Goal: Task Accomplishment & Management: Manage account settings

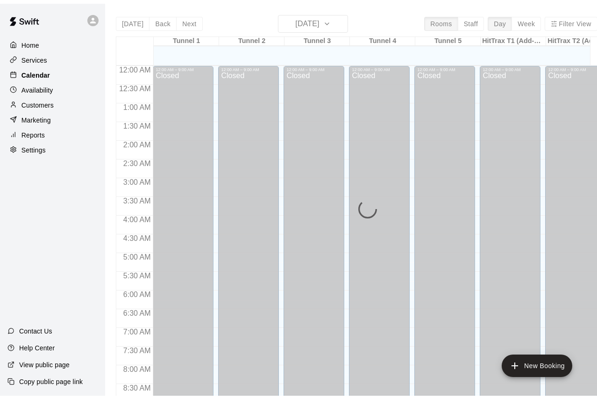
scroll to position [342, 0]
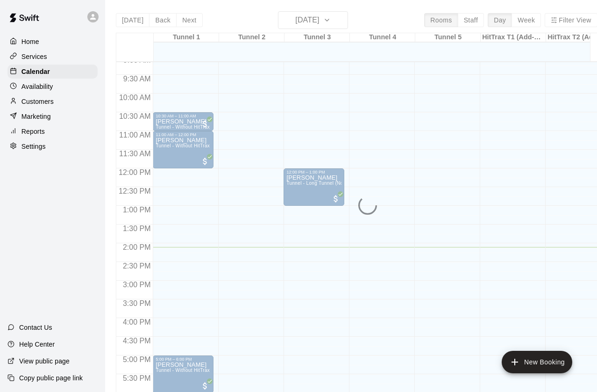
click at [36, 54] on p "Services" at bounding box center [34, 56] width 26 height 9
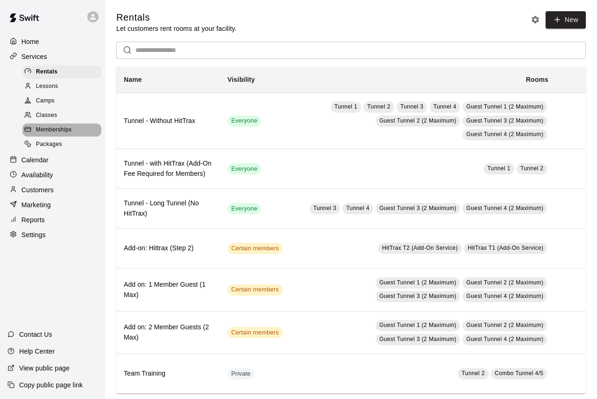
click at [52, 126] on span "Memberships" at bounding box center [54, 129] width 36 height 9
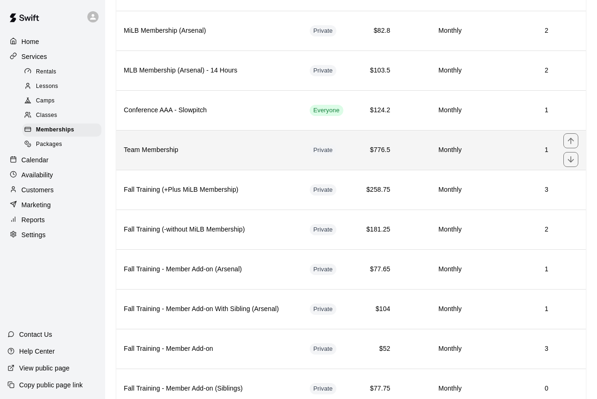
scroll to position [236, 0]
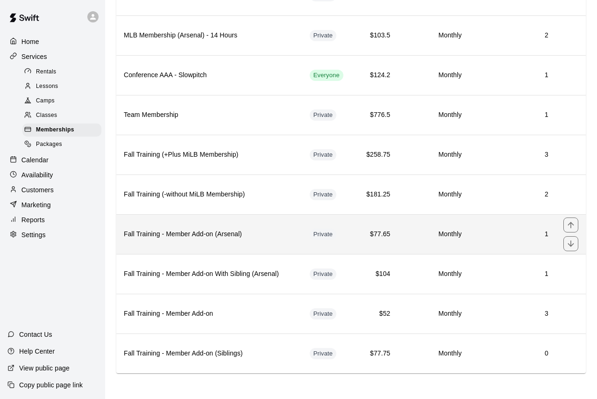
click at [272, 235] on h6 "Fall Training - Member Add-on (Arsenal)" at bounding box center [209, 234] width 171 height 10
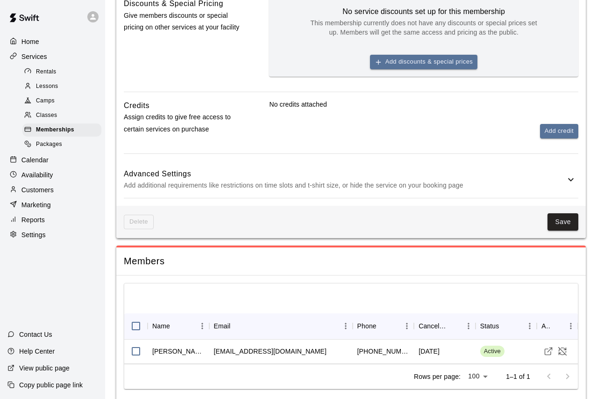
scroll to position [394, 0]
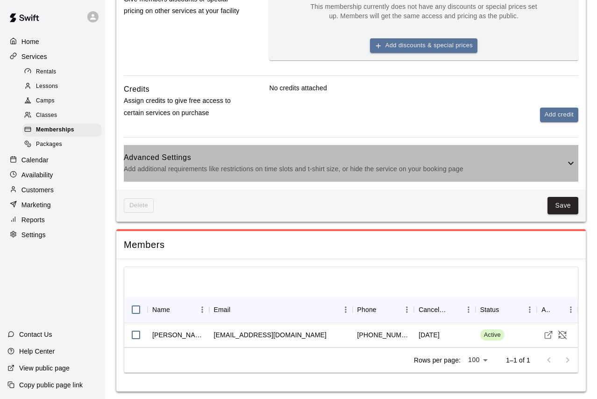
click at [255, 168] on p "Add additional requirements like restrictions on time slots and t-shirt size, o…" at bounding box center [345, 169] width 442 height 12
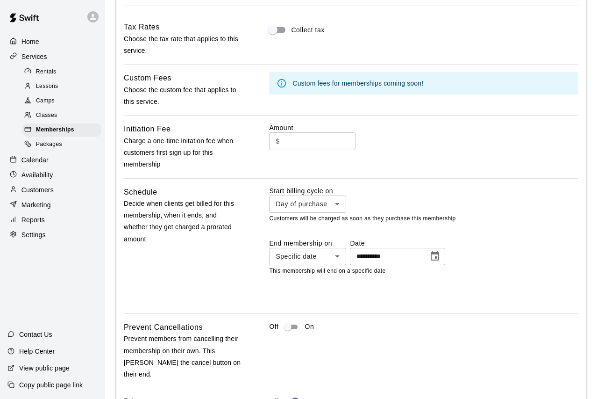
scroll to position [0, 0]
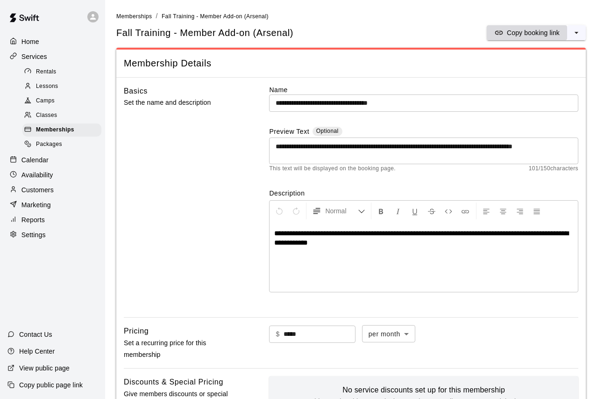
click at [510, 34] on p "Copy booking link" at bounding box center [533, 32] width 53 height 9
click at [317, 12] on ol "Memberships / Fall Training - Member Add-on (Arsenal)" at bounding box center [351, 16] width 470 height 10
click at [43, 155] on p "Calendar" at bounding box center [34, 159] width 27 height 9
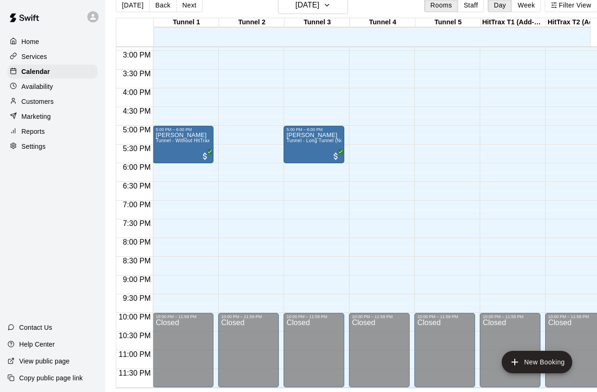
scroll to position [448, 0]
